Goal: Task Accomplishment & Management: Complete application form

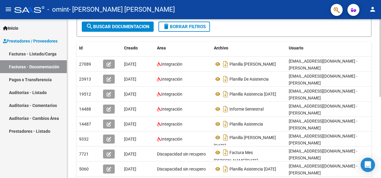
scroll to position [98, 0]
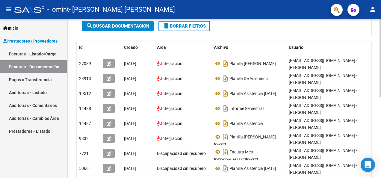
click at [379, 106] on div at bounding box center [379, 107] width 1 height 78
click at [35, 56] on link "Facturas - Listado/Carga" at bounding box center [33, 53] width 67 height 13
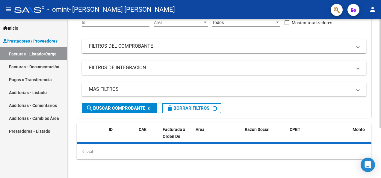
scroll to position [98, 0]
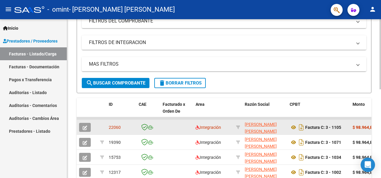
click at [85, 128] on icon "button" at bounding box center [85, 127] width 4 height 4
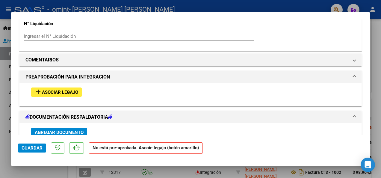
scroll to position [467, 0]
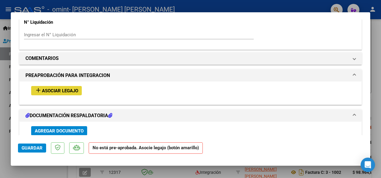
click at [45, 88] on span "Asociar Legajo" at bounding box center [60, 90] width 36 height 5
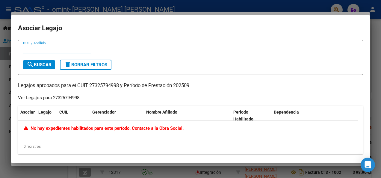
click at [379, 62] on div at bounding box center [190, 89] width 381 height 178
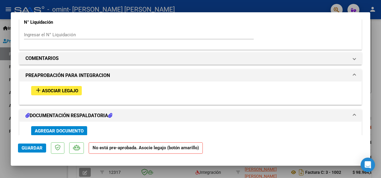
click at [11, 170] on div at bounding box center [190, 89] width 381 height 178
type input "$ 0,00"
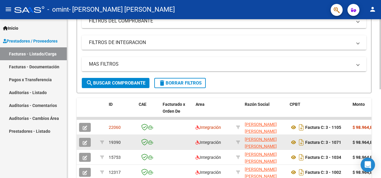
scroll to position [98, 0]
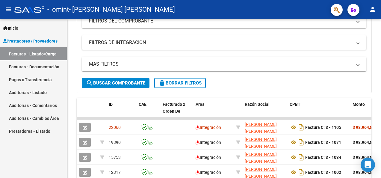
click at [38, 40] on span "Prestadores / Proveedores" at bounding box center [30, 41] width 54 height 7
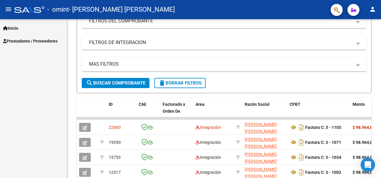
click at [47, 39] on span "Prestadores / Proveedores" at bounding box center [30, 41] width 54 height 7
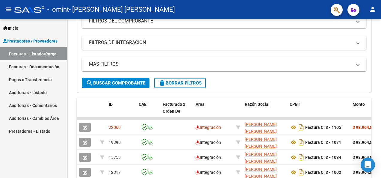
click at [41, 66] on link "Facturas - Documentación" at bounding box center [33, 66] width 67 height 13
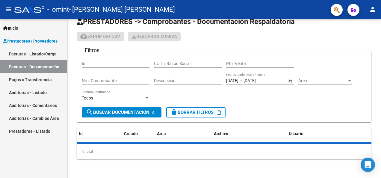
scroll to position [98, 0]
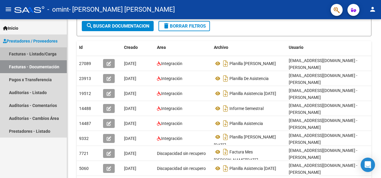
click at [39, 52] on link "Facturas - Listado/Carga" at bounding box center [33, 53] width 67 height 13
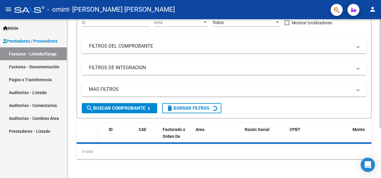
scroll to position [98, 0]
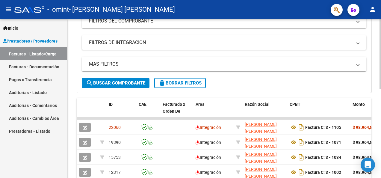
click at [122, 83] on span "search Buscar Comprobante" at bounding box center [115, 82] width 59 height 5
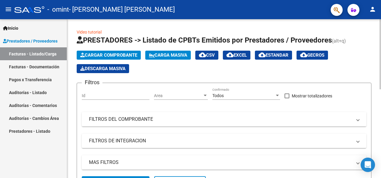
scroll to position [0, 0]
click at [118, 56] on span "Cargar Comprobante" at bounding box center [108, 54] width 57 height 5
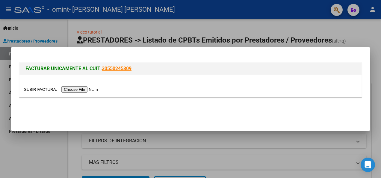
click at [81, 90] on input "file" at bounding box center [62, 89] width 76 height 6
click at [70, 89] on input "file" at bounding box center [62, 89] width 76 height 6
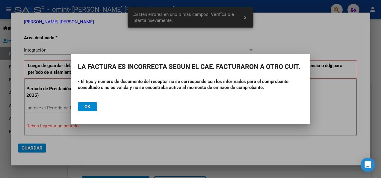
scroll to position [138, 0]
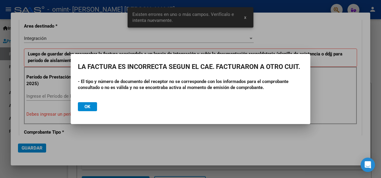
click at [90, 106] on button "Ok" at bounding box center [87, 106] width 19 height 9
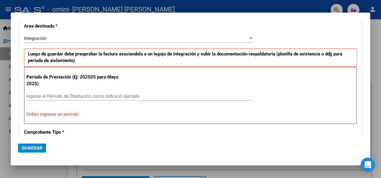
scroll to position [0, 0]
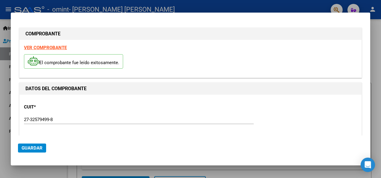
click at [55, 48] on strong "VER COMPROBANTE" at bounding box center [45, 47] width 43 height 5
click at [50, 45] on strong "VER COMPROBANTE" at bounding box center [45, 47] width 43 height 5
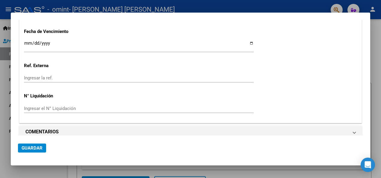
scroll to position [444, 0]
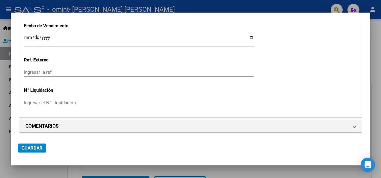
click at [379, 44] on div at bounding box center [190, 89] width 381 height 178
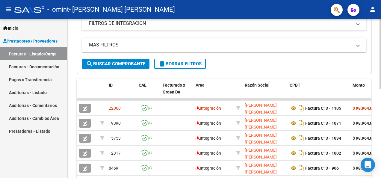
scroll to position [116, 0]
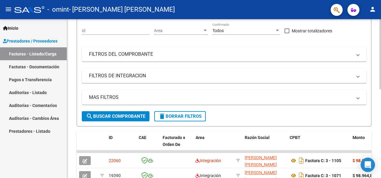
click at [308, 105] on div "Video tutorial PRESTADORES -> Listado de CPBTs Emitidos por Prestadores / Prove…" at bounding box center [224, 131] width 315 height 355
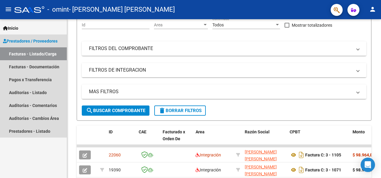
click at [38, 53] on link "Facturas - Listado/Carga" at bounding box center [33, 53] width 67 height 13
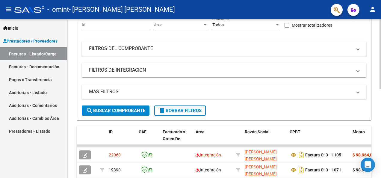
scroll to position [0, 0]
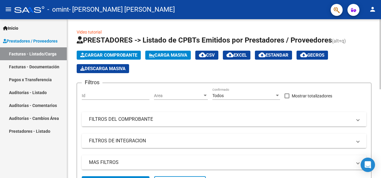
click at [380, 76] on html "menu - omint - [PERSON_NAME] [PERSON_NAME] person Inicio Instructivos Contacto …" at bounding box center [190, 89] width 381 height 178
click at [113, 56] on span "Cargar Comprobante" at bounding box center [108, 54] width 57 height 5
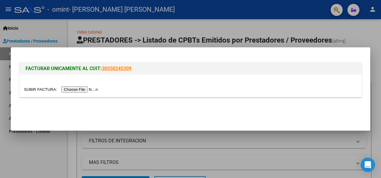
click at [72, 92] on input "file" at bounding box center [62, 89] width 76 height 6
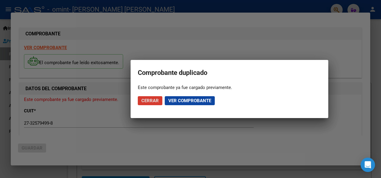
click at [181, 101] on span "Ver comprobante" at bounding box center [189, 100] width 43 height 5
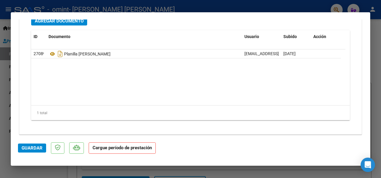
scroll to position [554, 0]
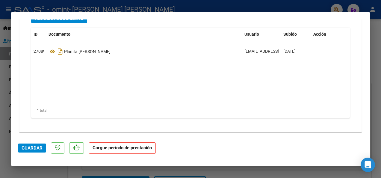
click at [376, 132] on div at bounding box center [190, 89] width 381 height 178
type input "$ 0,00"
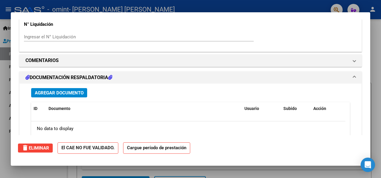
scroll to position [0, 0]
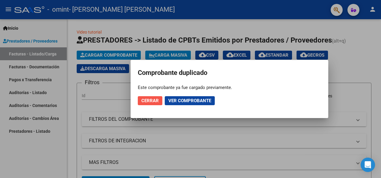
click at [145, 96] on button "Cerrar" at bounding box center [150, 100] width 25 height 9
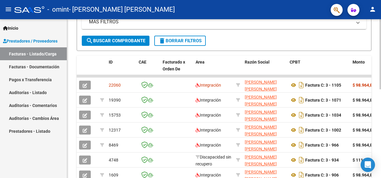
scroll to position [146, 0]
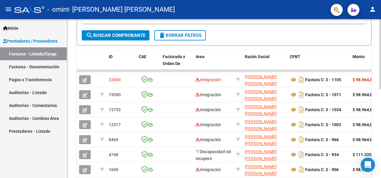
click at [379, 107] on div "Video tutorial PRESTADORES -> Listado de CPBTs Emitidos por Prestadores / Prove…" at bounding box center [224, 50] width 315 height 355
click at [36, 68] on link "Facturas - Documentación" at bounding box center [33, 66] width 67 height 13
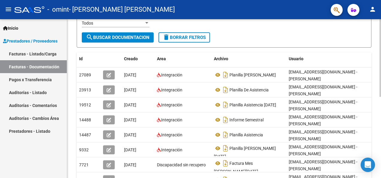
scroll to position [86, 0]
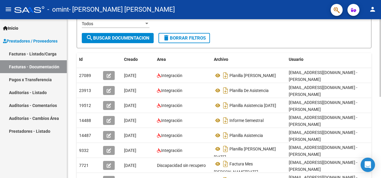
click at [376, 90] on div "PRESTADORES -> Comprobantes - Documentación Respaldatoria cloud_download Export…" at bounding box center [224, 93] width 315 height 321
click at [36, 54] on link "Facturas - Listado/Carga" at bounding box center [33, 53] width 67 height 13
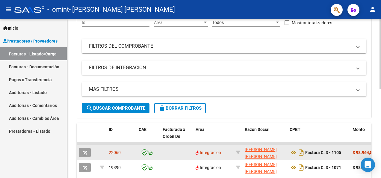
scroll to position [86, 0]
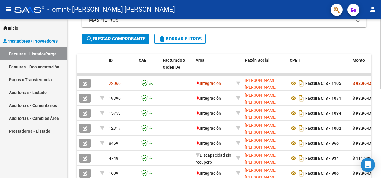
click at [380, 88] on html "menu - omint - [PERSON_NAME] [PERSON_NAME] person Inicio Instructivos Contacto …" at bounding box center [190, 89] width 381 height 178
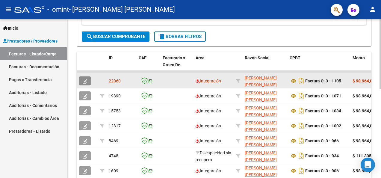
click at [89, 80] on button "button" at bounding box center [85, 80] width 12 height 9
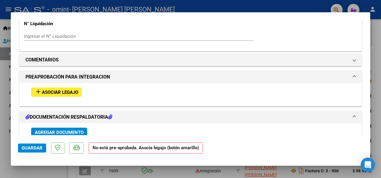
scroll to position [509, 0]
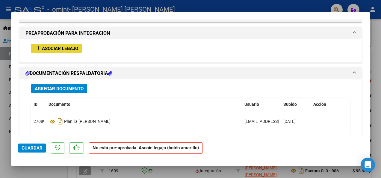
click at [55, 46] on span "Asociar Legajo" at bounding box center [60, 48] width 36 height 5
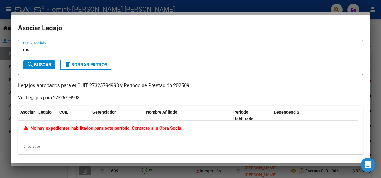
type input "m"
type input "[PERSON_NAME]"
click at [41, 63] on span "search Buscar" at bounding box center [39, 64] width 25 height 5
click at [375, 60] on div at bounding box center [190, 89] width 381 height 178
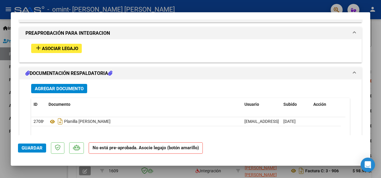
click at [2, 65] on div at bounding box center [190, 89] width 381 height 178
type input "$ 0,00"
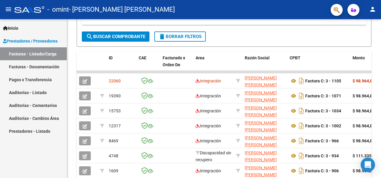
scroll to position [145, 0]
